Goal: Navigation & Orientation: Find specific page/section

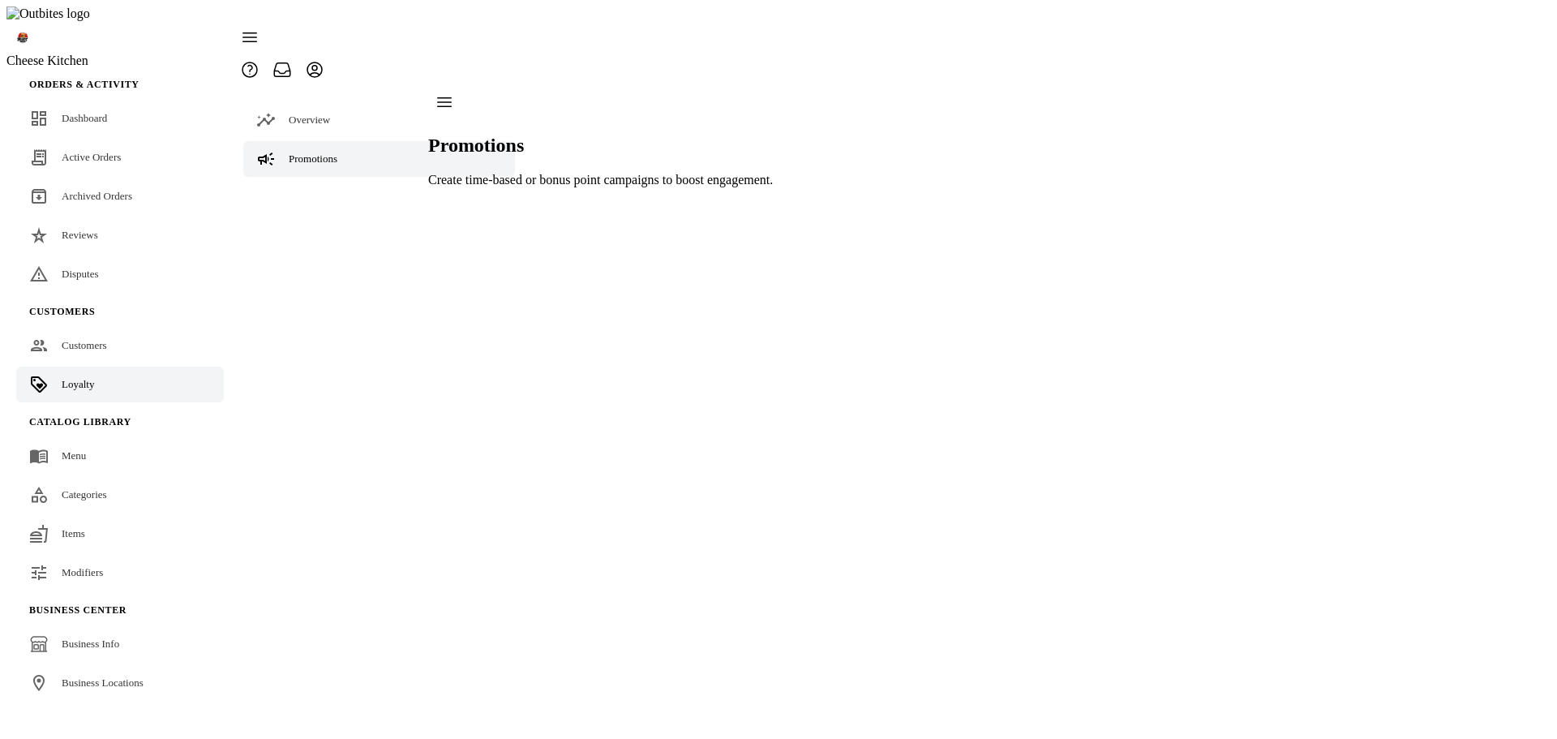
drag, startPoint x: 296, startPoint y: 191, endPoint x: 307, endPoint y: 215, distance: 26.8
click at [297, 219] on div "Settings" at bounding box center [379, 237] width 272 height 36
click at [321, 310] on span "Earning Rules" at bounding box center [351, 316] width 60 height 12
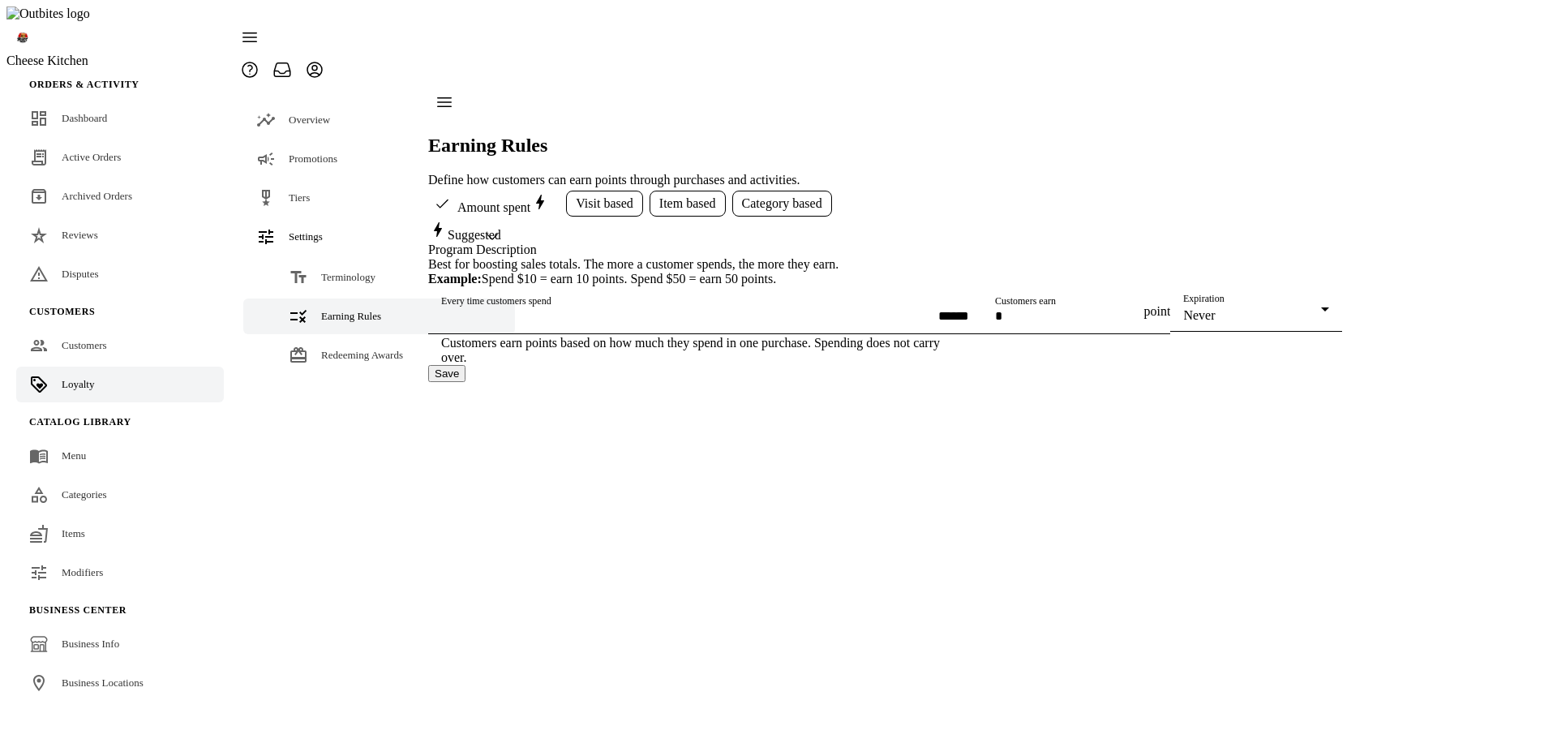
click at [601, 196] on span "Visit based" at bounding box center [605, 203] width 58 height 15
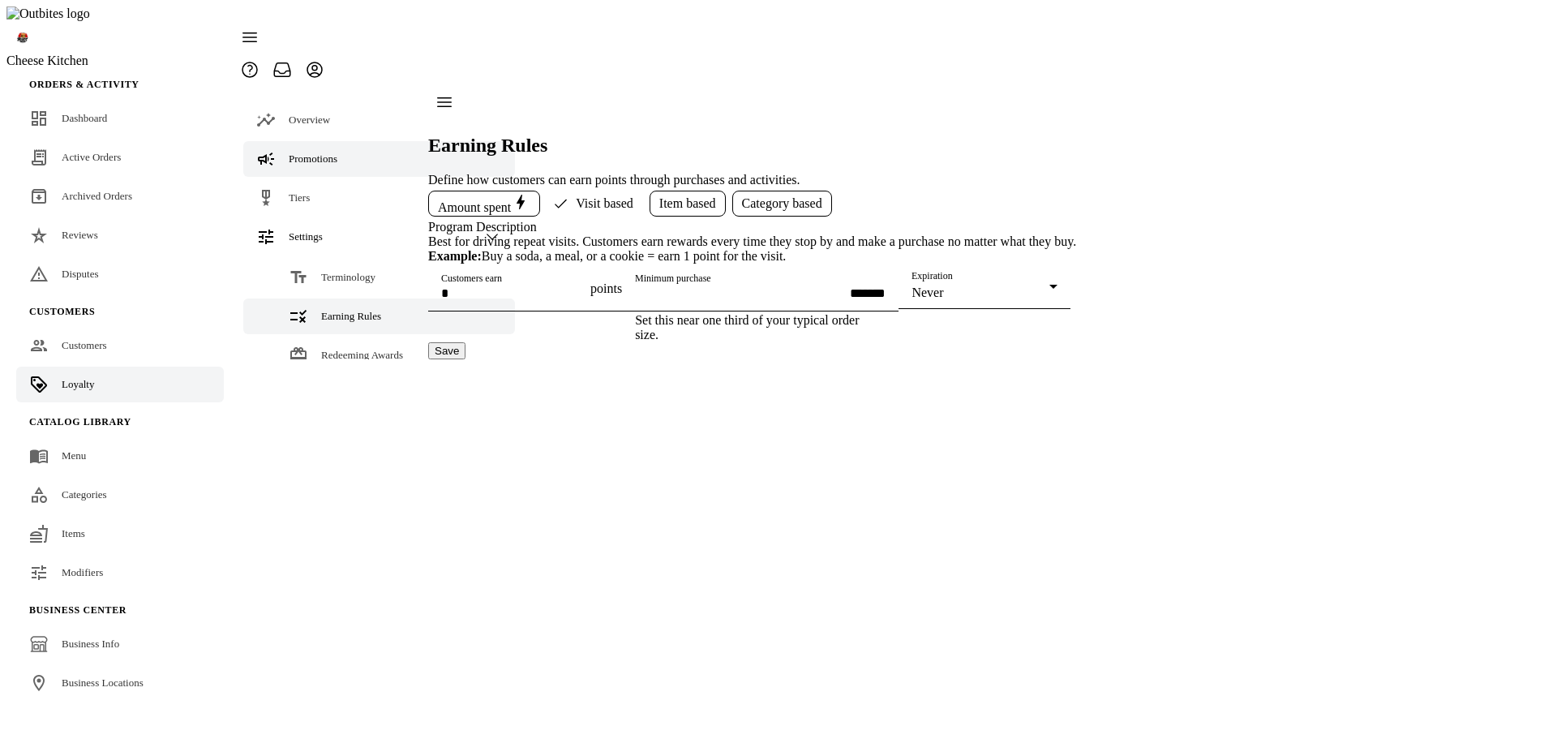
click at [310, 152] on span "Promotions" at bounding box center [313, 158] width 49 height 12
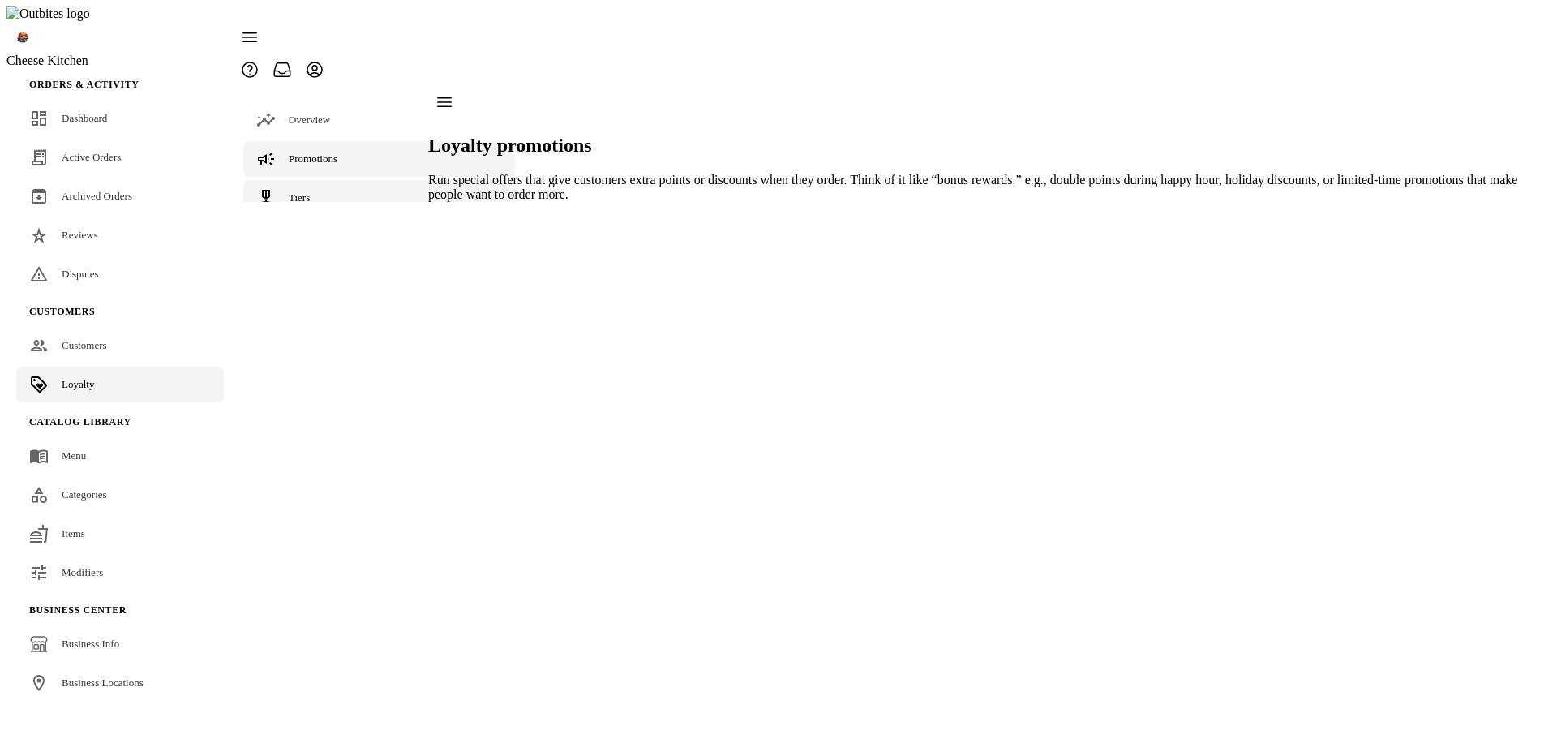
click at [314, 180] on link "Tiers" at bounding box center [379, 198] width 272 height 36
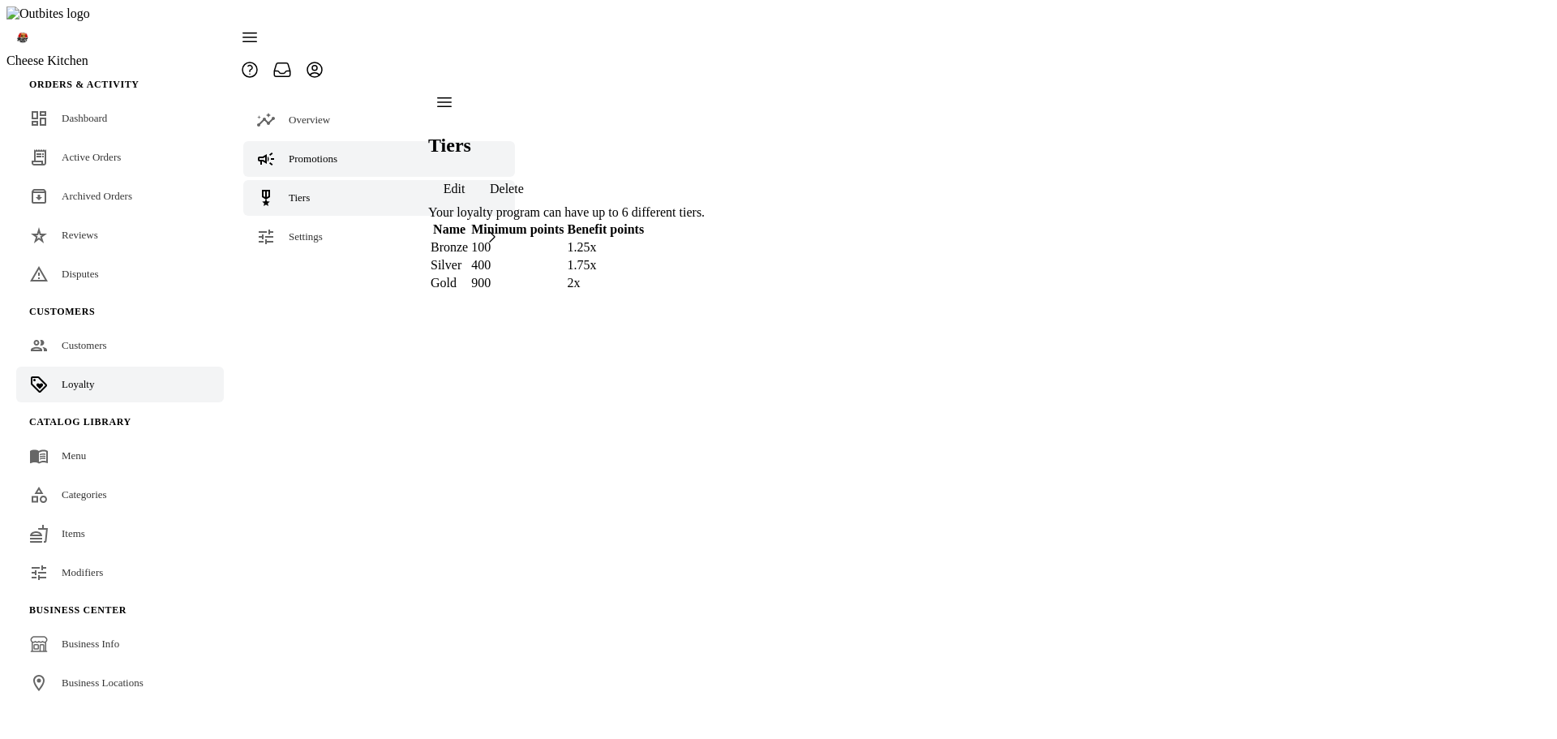
click at [319, 151] on div "Promotions" at bounding box center [313, 159] width 49 height 16
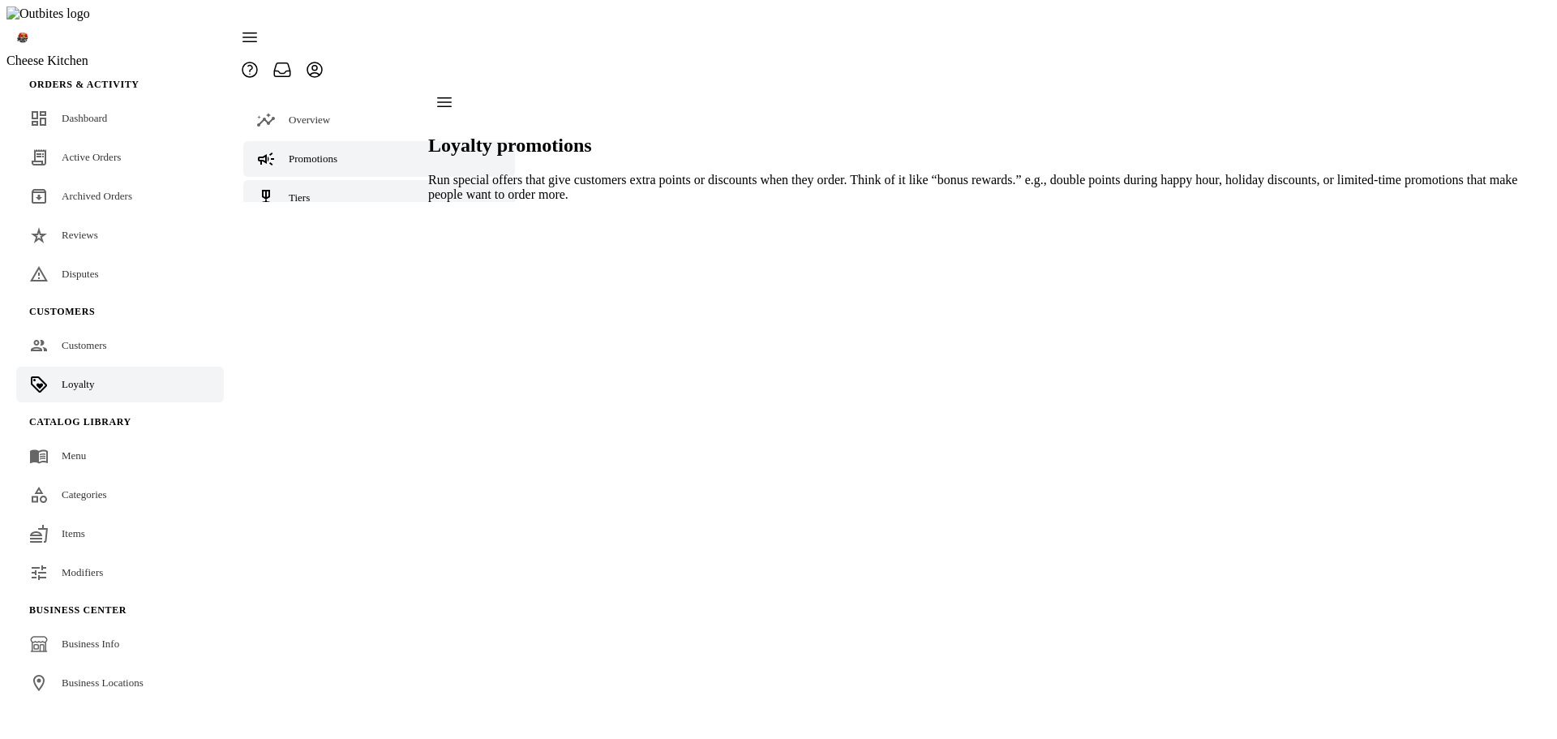
click at [337, 180] on link "Tiers" at bounding box center [379, 198] width 272 height 36
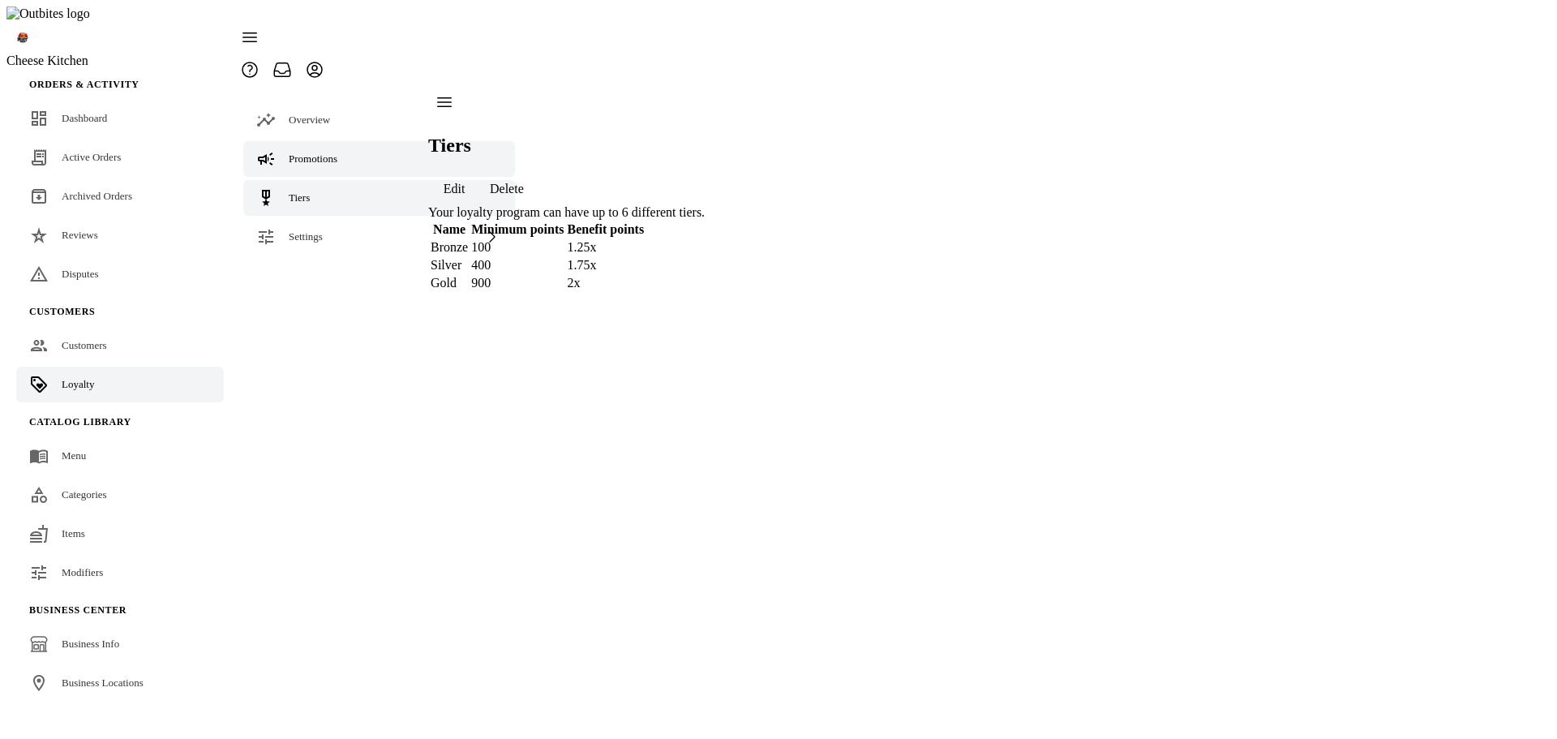
click at [291, 141] on link "Promotions" at bounding box center [379, 159] width 272 height 36
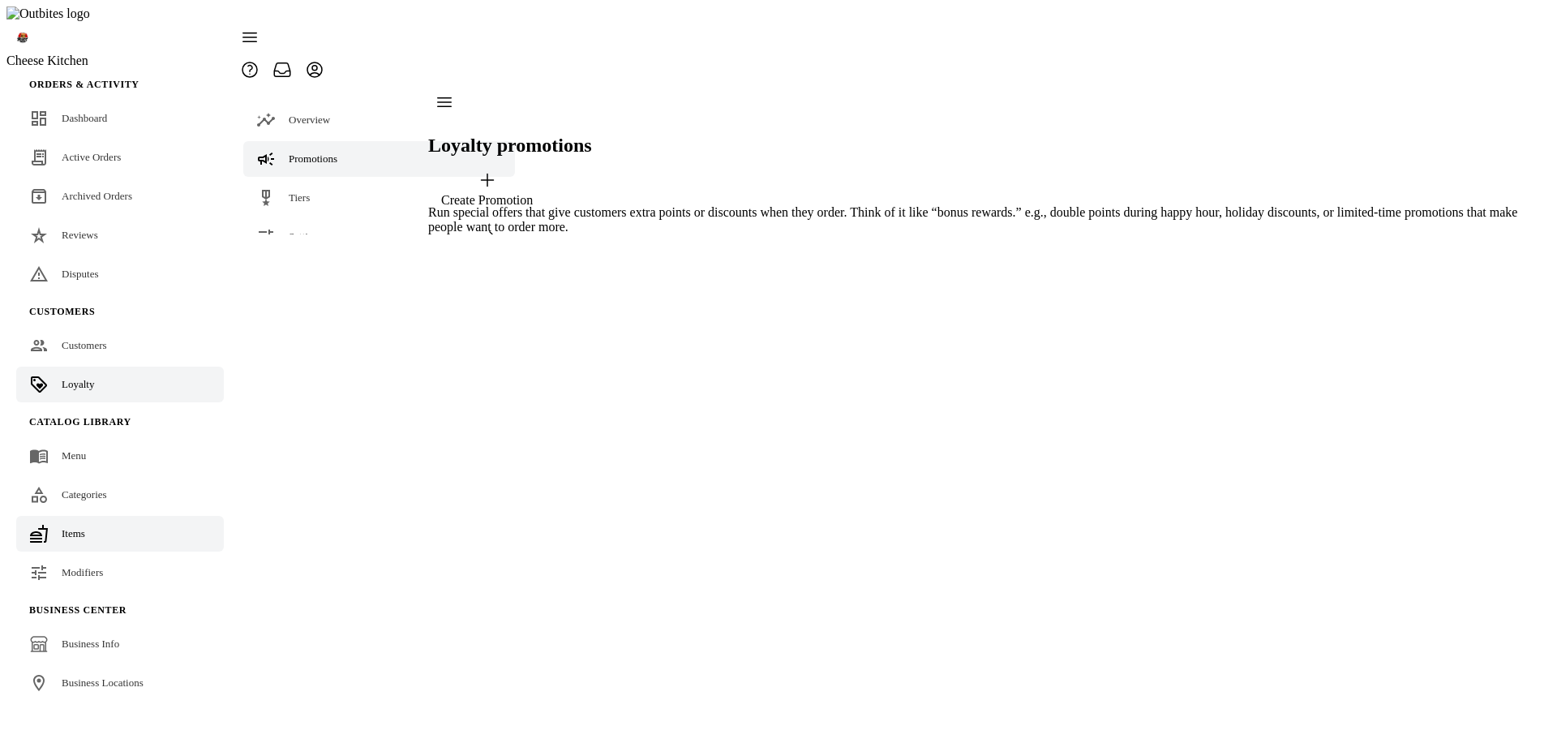
click at [88, 516] on link "Items" at bounding box center [120, 534] width 208 height 36
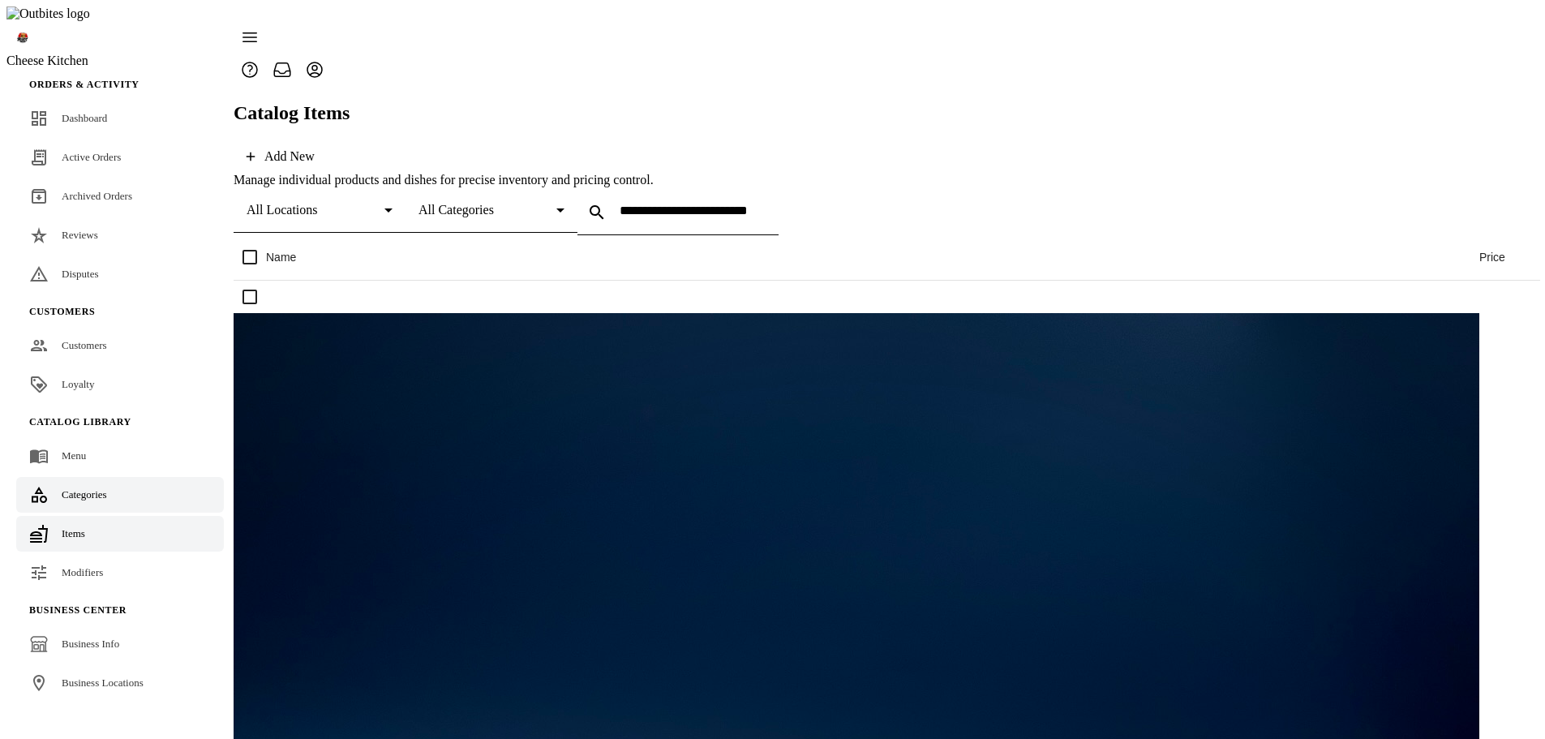
click at [73, 477] on link "Categories" at bounding box center [120, 495] width 208 height 36
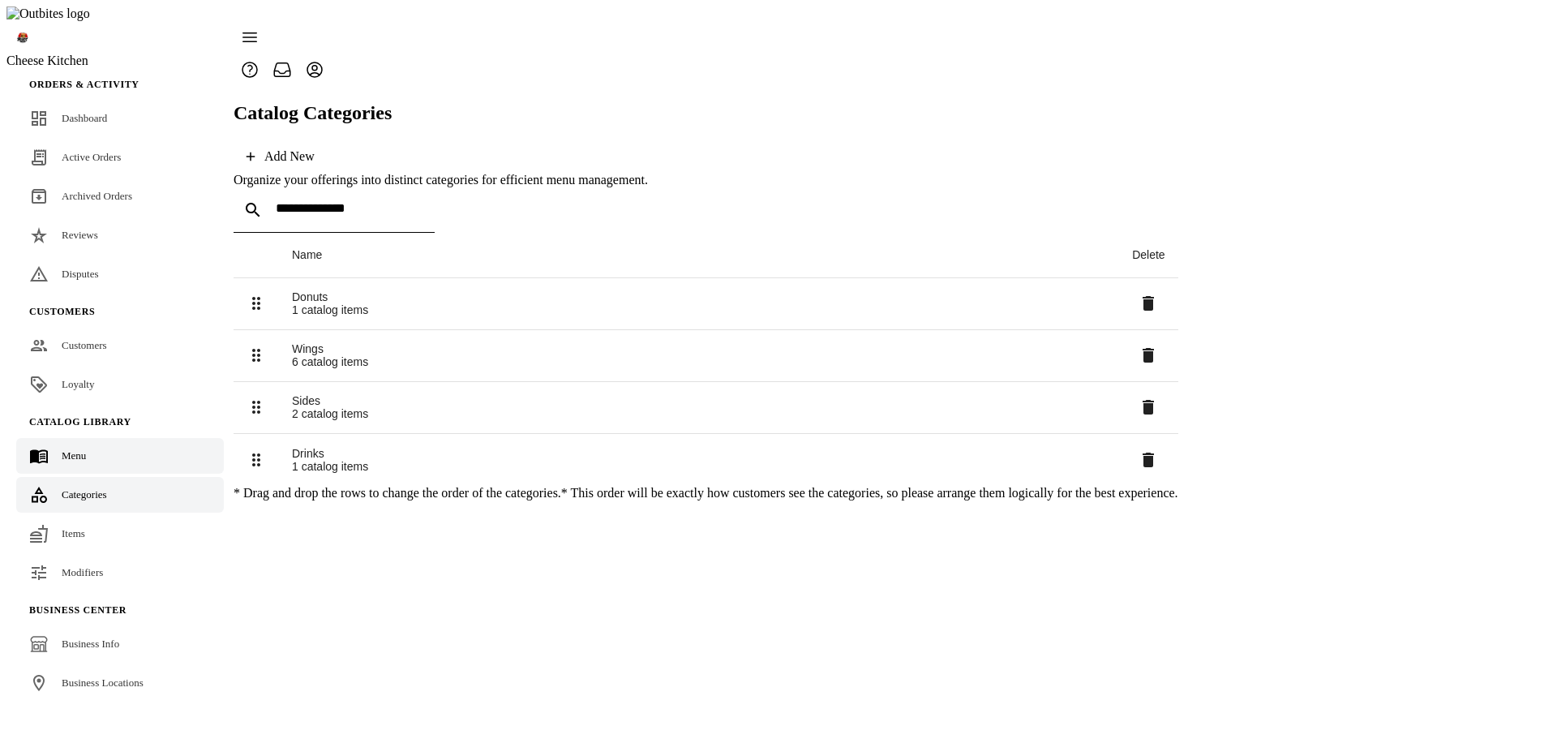
click at [80, 449] on span "Menu" at bounding box center [74, 455] width 24 height 12
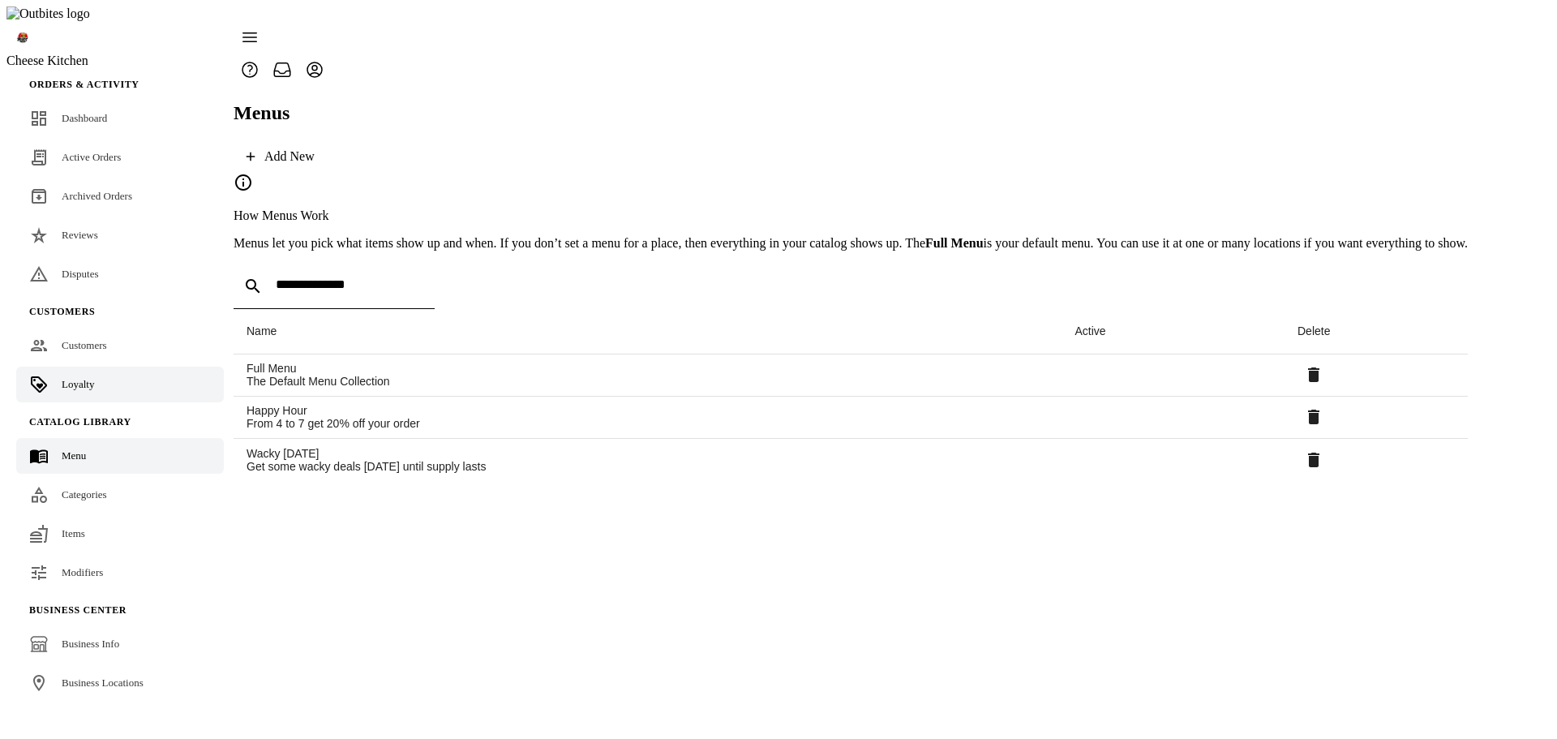
click at [75, 376] on div "Loyalty" at bounding box center [78, 384] width 32 height 16
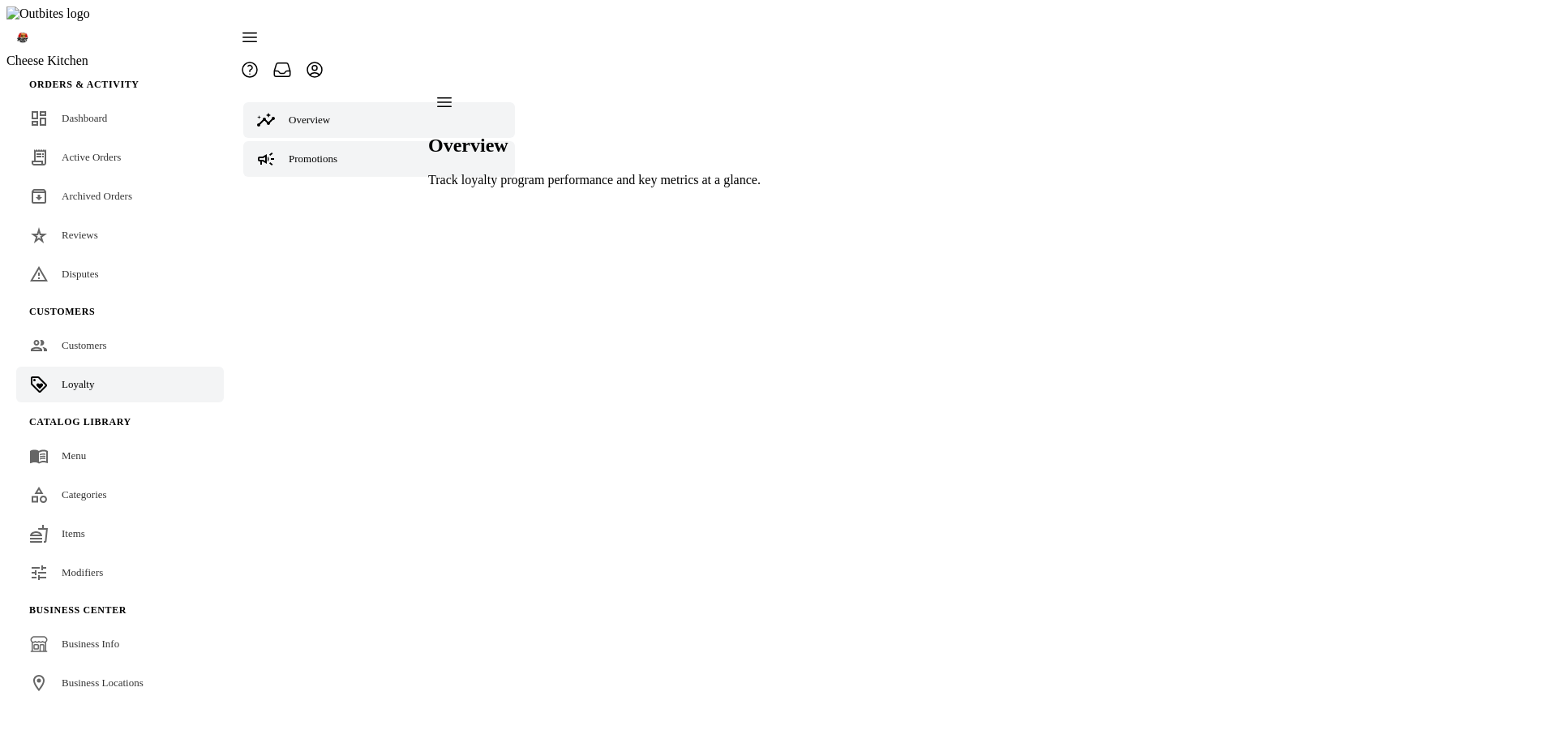
drag, startPoint x: 345, startPoint y: 122, endPoint x: 397, endPoint y: 122, distance: 51.1
click at [345, 141] on link "Promotions" at bounding box center [379, 159] width 272 height 36
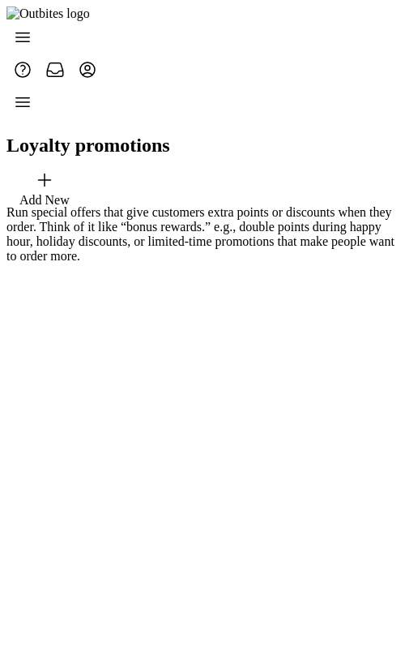
click at [32, 92] on icon at bounding box center [22, 101] width 19 height 19
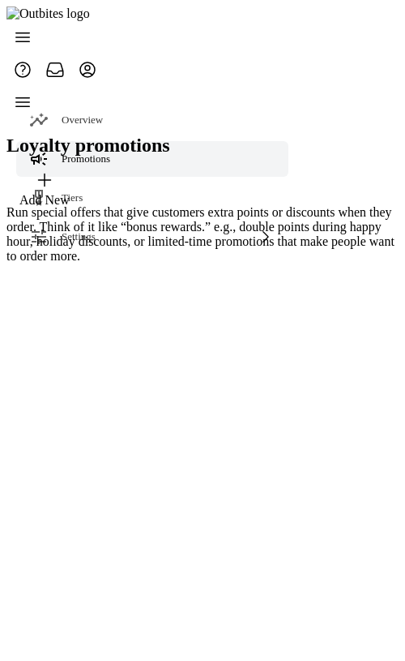
click at [287, 215] on div at bounding box center [202, 175] width 393 height 178
